Goal: Find specific page/section: Find specific page/section

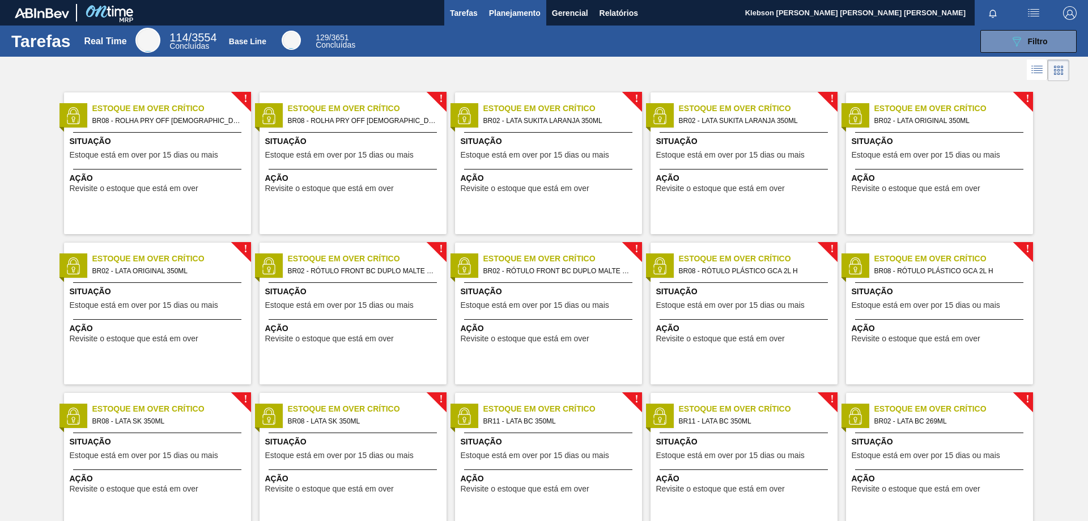
click at [506, 15] on span "Planejamento" at bounding box center [515, 13] width 52 height 14
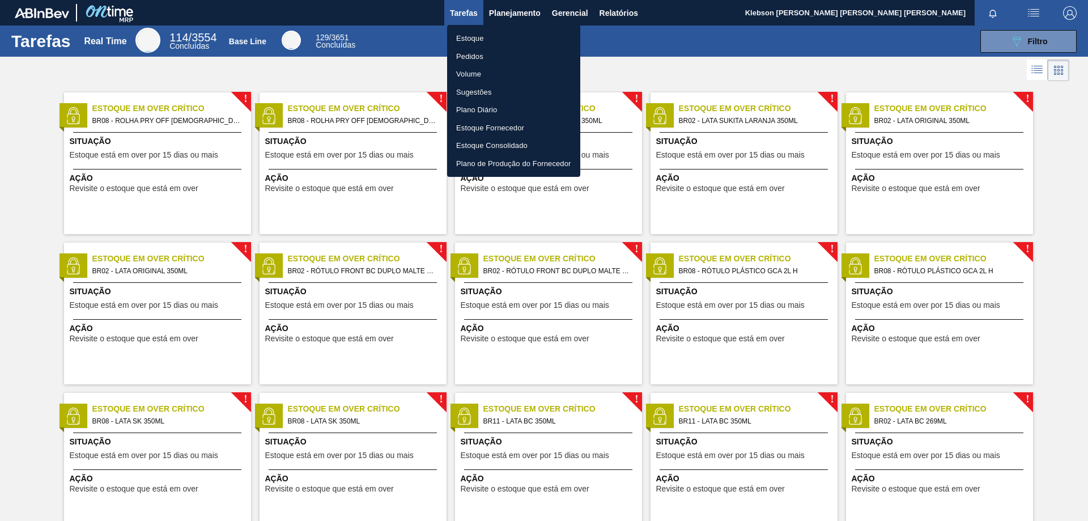
click at [523, 36] on li "Estoque" at bounding box center [513, 38] width 133 height 18
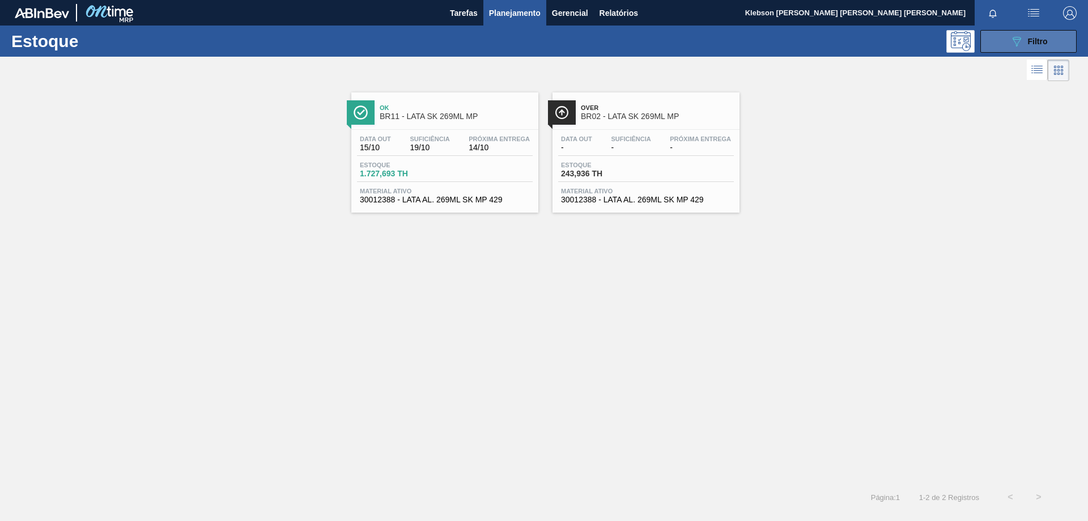
click at [1032, 40] on span "Filtro" at bounding box center [1038, 41] width 20 height 9
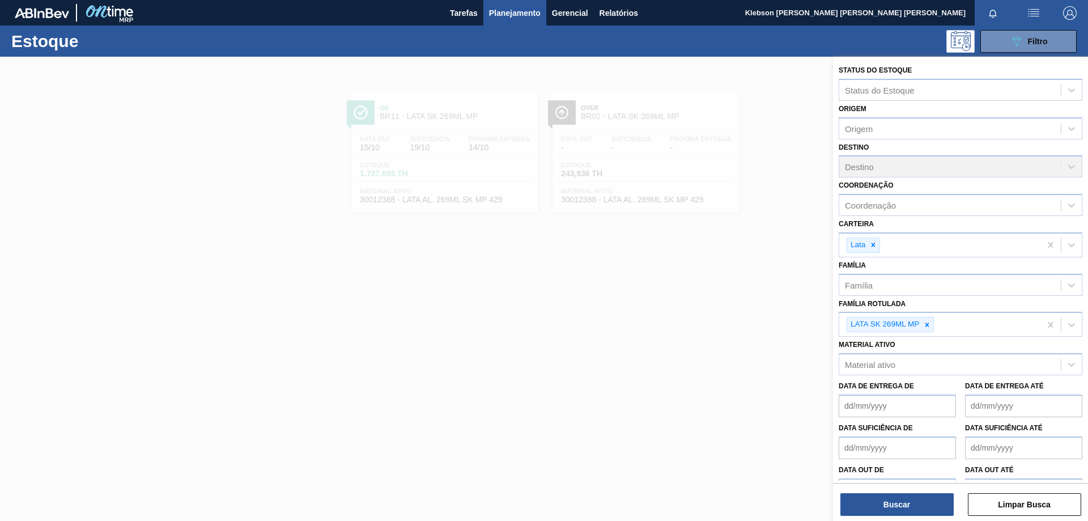
click at [612, 283] on div at bounding box center [544, 317] width 1088 height 521
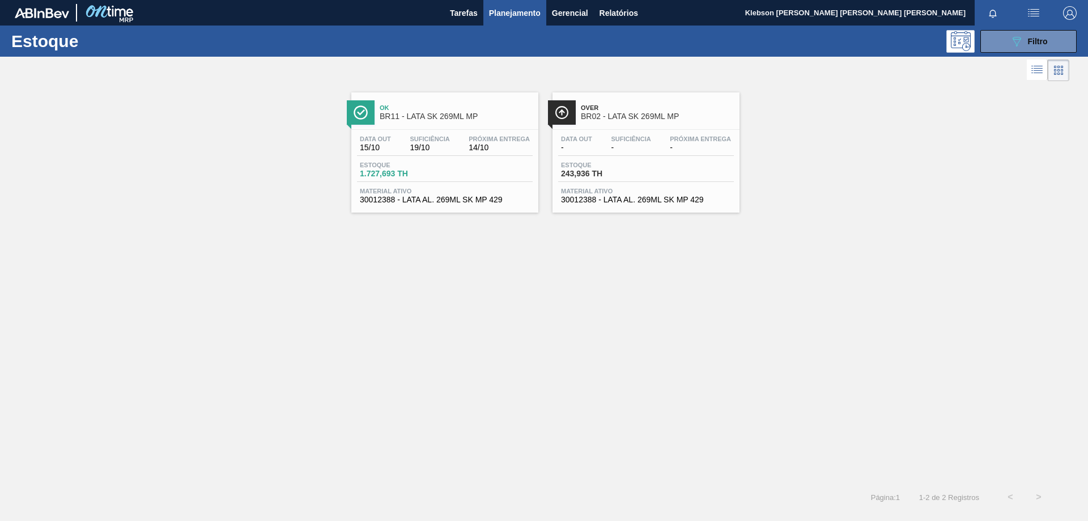
click at [460, 120] on span "BR11 - LATA SK 269ML MP" at bounding box center [456, 116] width 153 height 9
